Goal: Navigation & Orientation: Find specific page/section

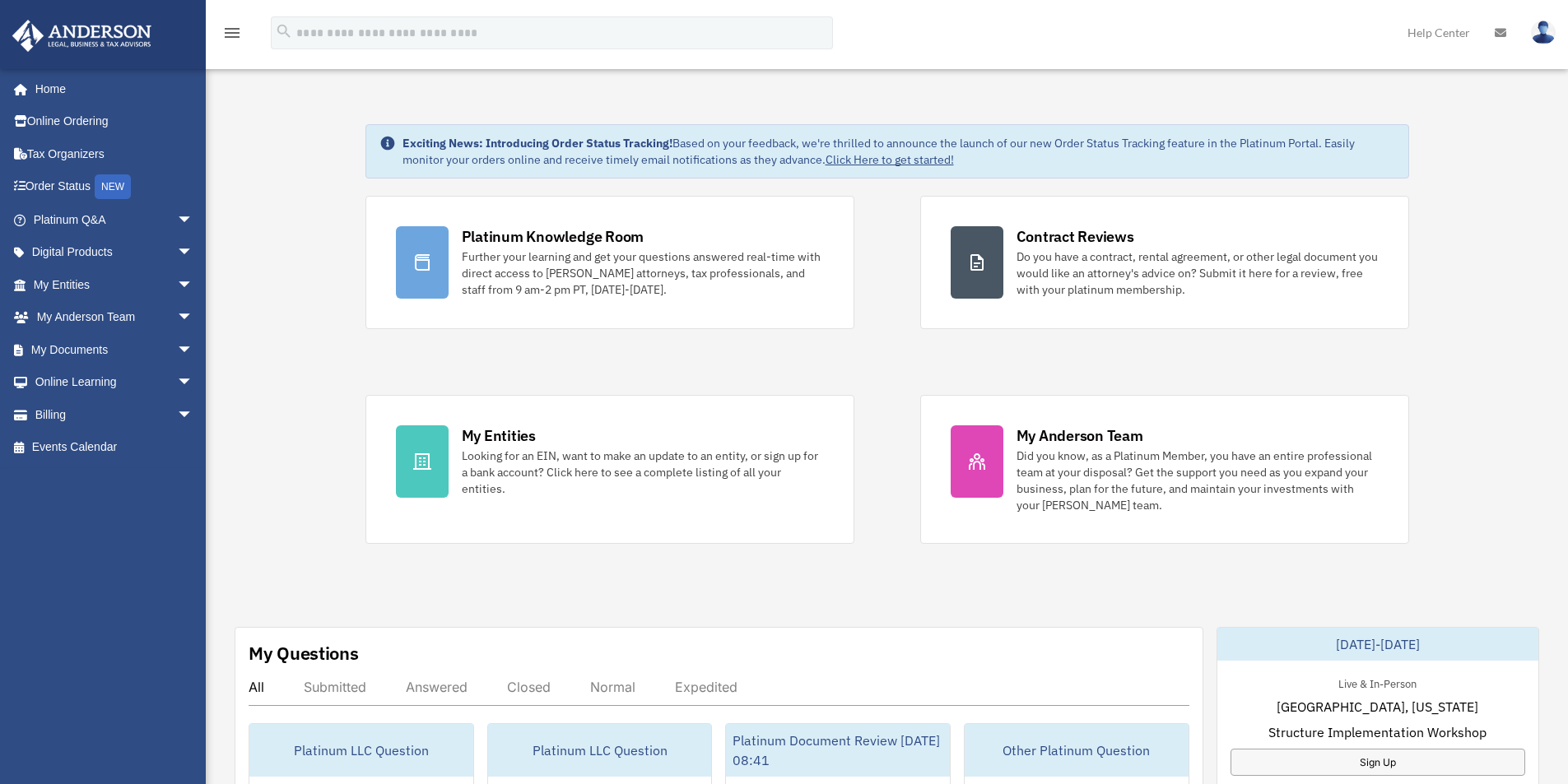
click at [1546, 34] on img at bounding box center [1543, 33] width 25 height 24
click at [1178, 25] on div "menu search Site Menu add verticalexchangellc@gmail.com My Profile Reset Passwo…" at bounding box center [784, 39] width 1543 height 56
click at [1547, 33] on img at bounding box center [1543, 33] width 25 height 24
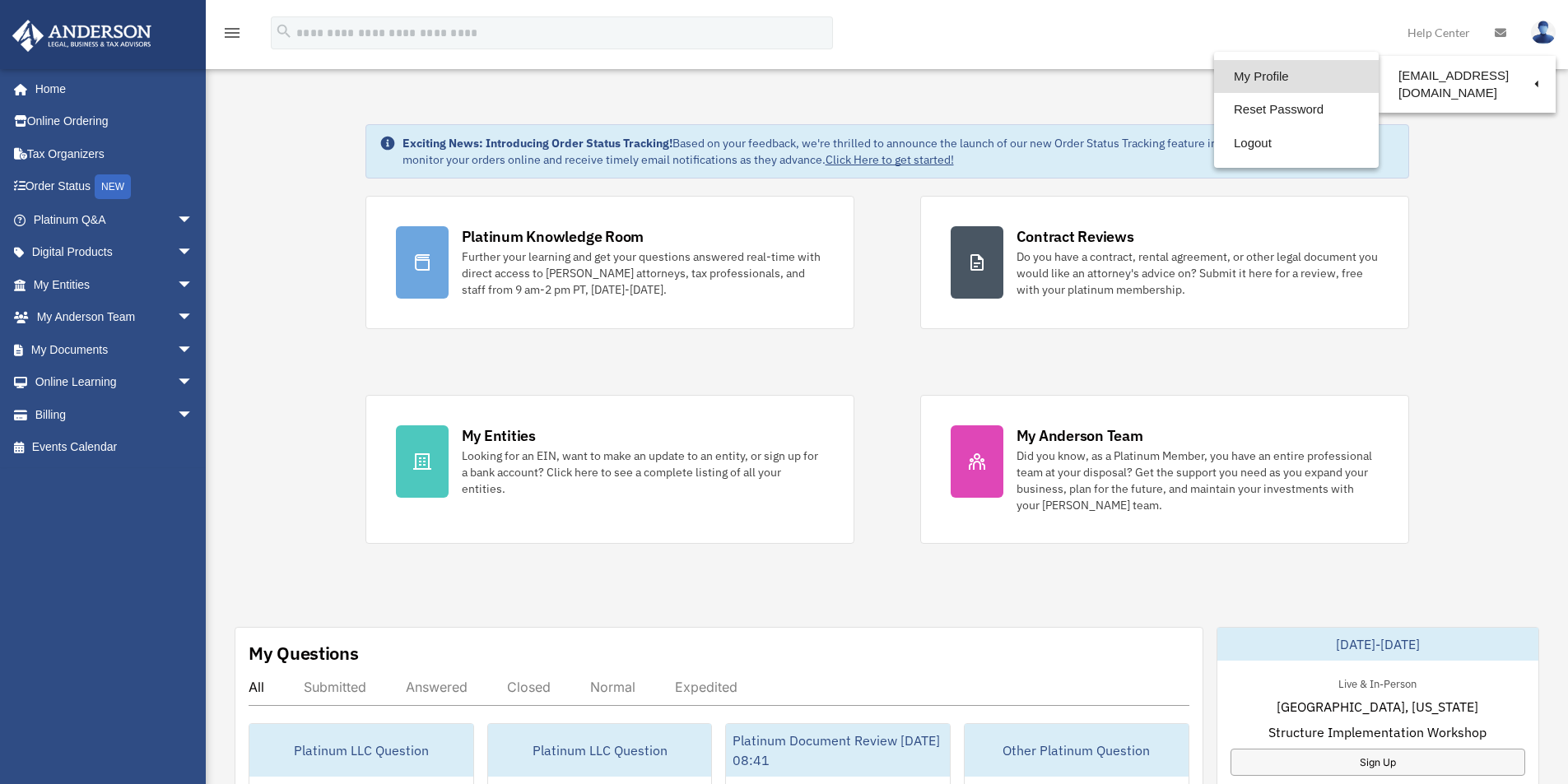
click at [1236, 73] on link "My Profile" at bounding box center [1296, 76] width 165 height 33
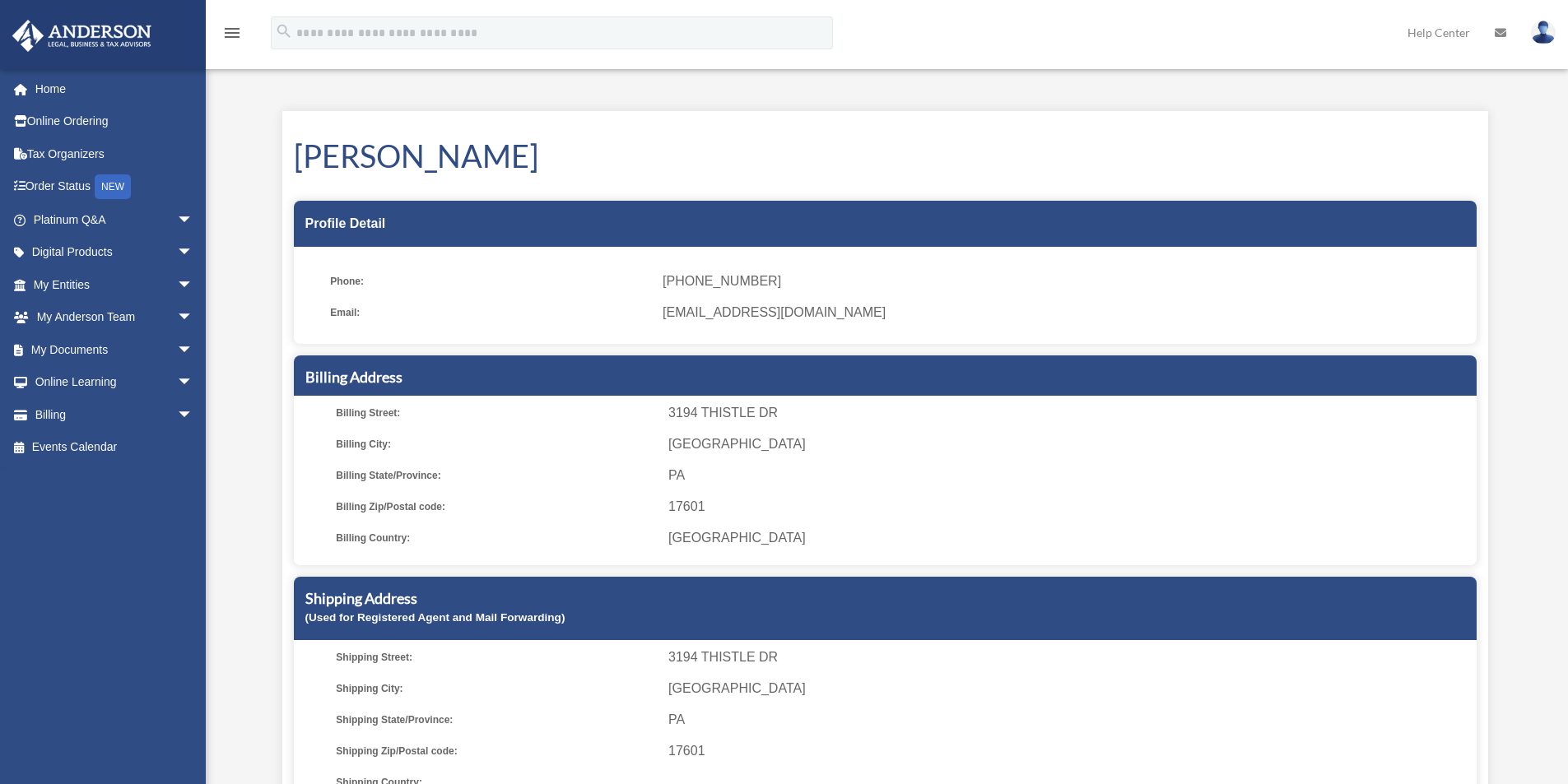
click at [1437, 33] on link "Help Center" at bounding box center [1439, 33] width 87 height 65
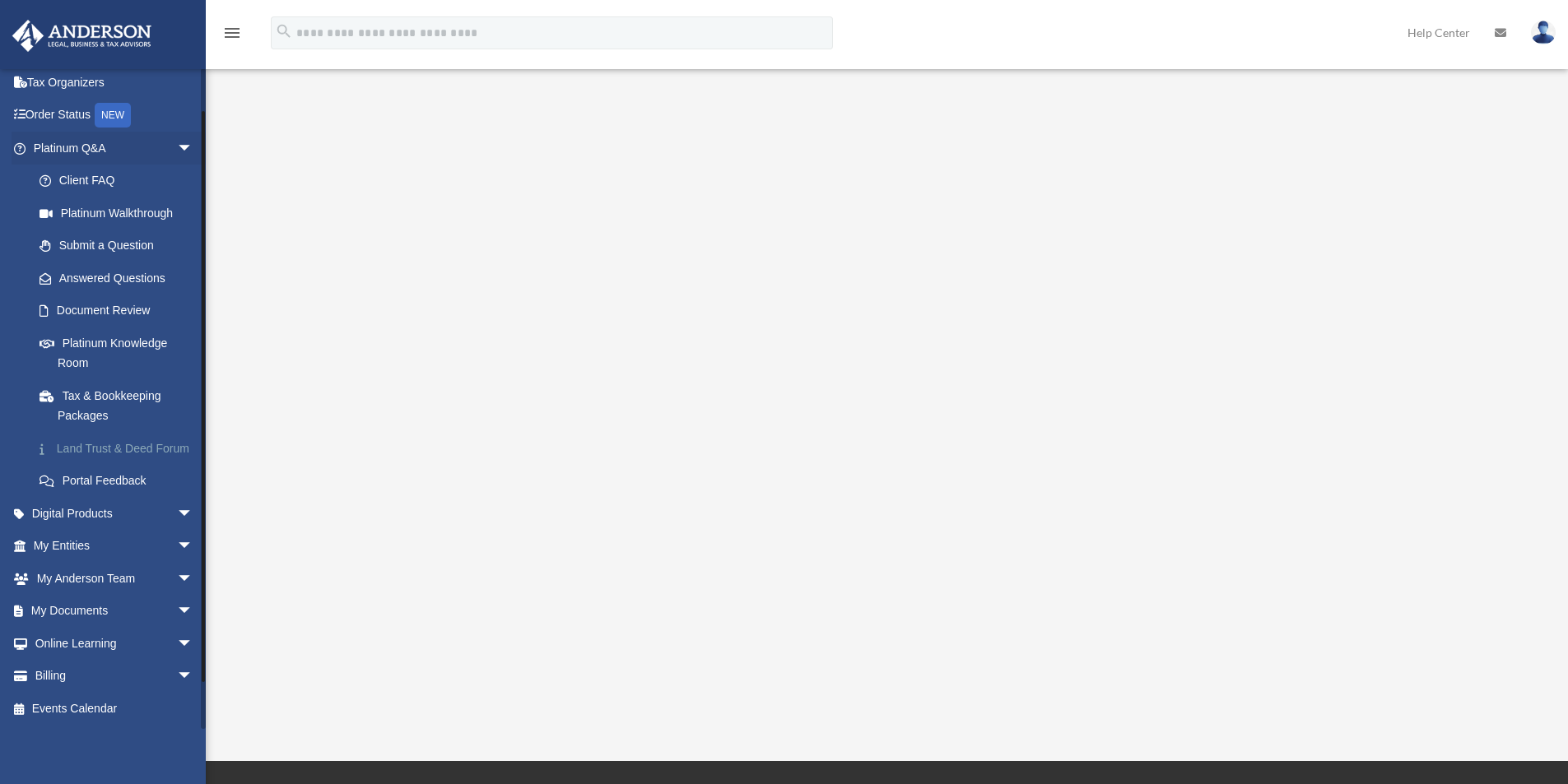
scroll to position [92, 0]
click at [177, 674] on span "arrow_drop_down" at bounding box center [193, 676] width 33 height 33
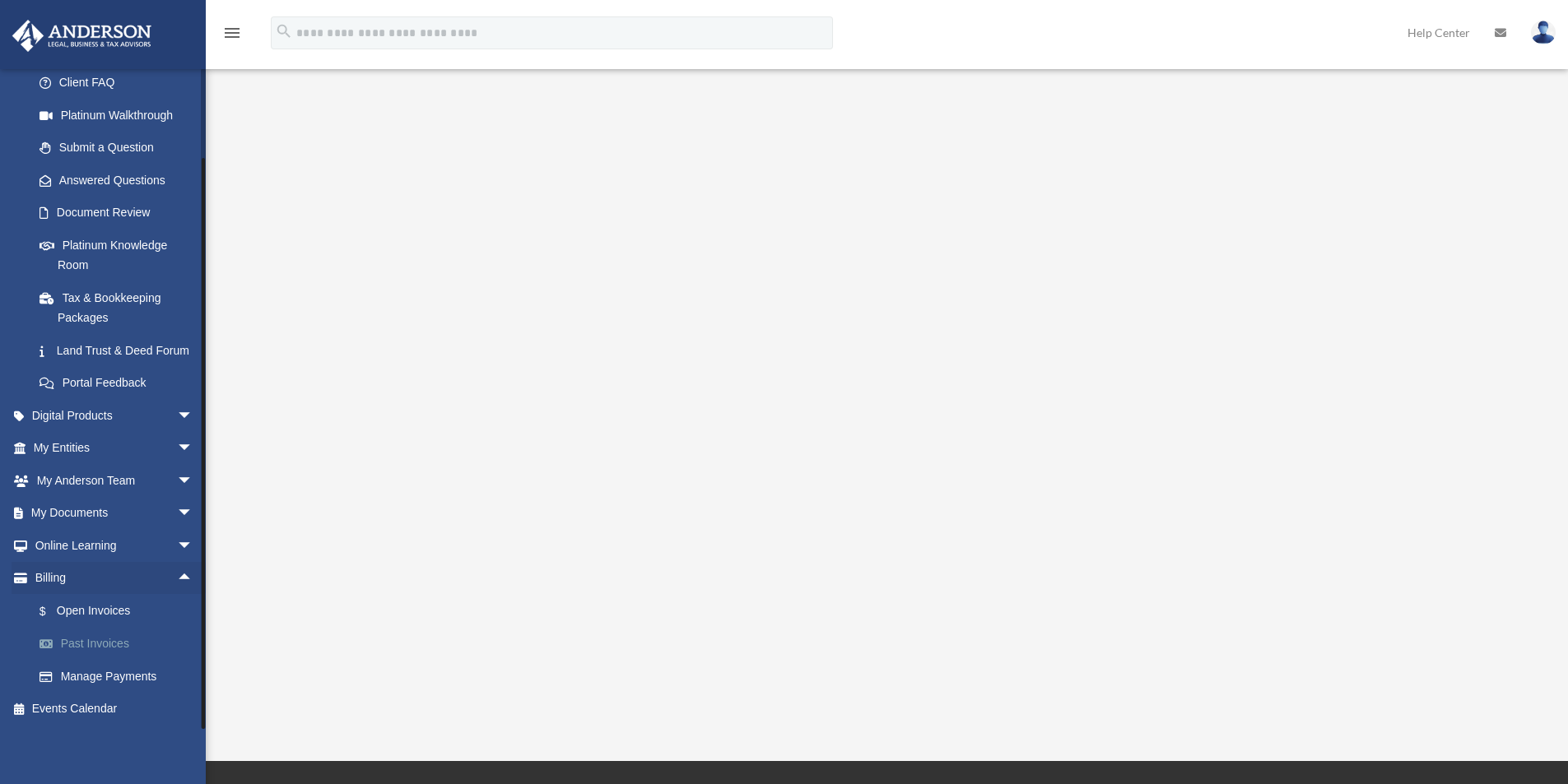
scroll to position [190, 0]
click at [177, 512] on span "arrow_drop_down" at bounding box center [193, 513] width 33 height 33
